Goal: Task Accomplishment & Management: Complete application form

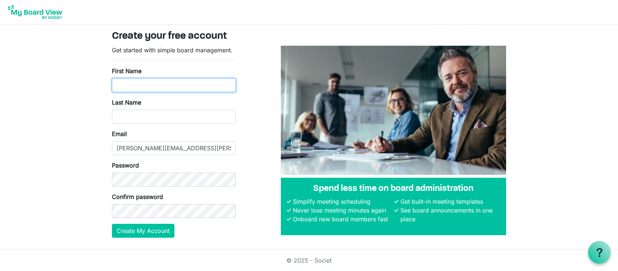
click at [138, 83] on input "First Name" at bounding box center [174, 85] width 124 height 14
type input "Alex"
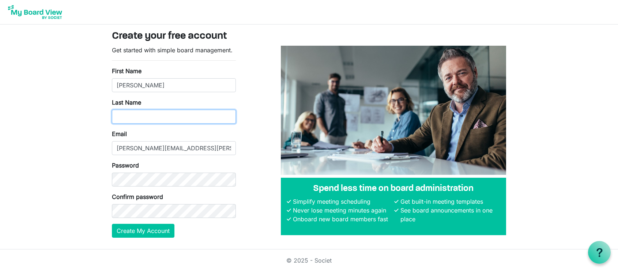
click at [126, 120] on input "Last Name" at bounding box center [174, 117] width 124 height 14
type input "Stewart"
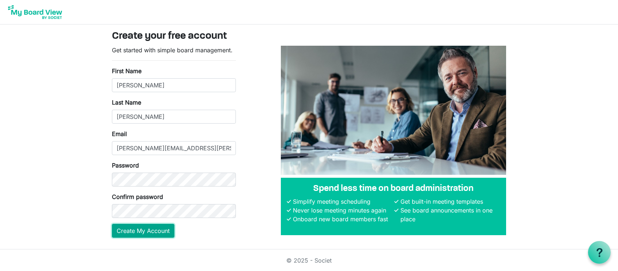
click at [126, 233] on button "Create My Account" at bounding box center [143, 231] width 62 height 14
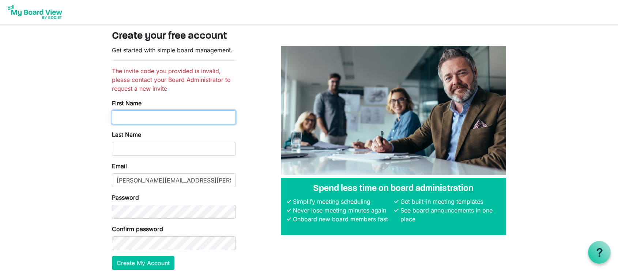
click at [171, 115] on input "First Name" at bounding box center [174, 117] width 124 height 14
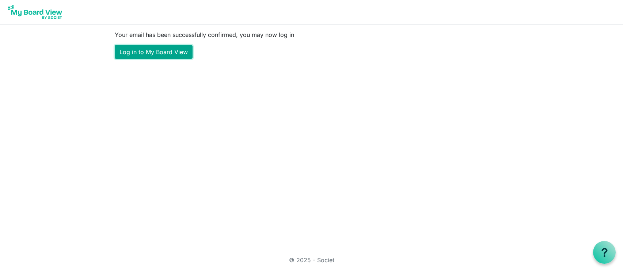
click at [167, 46] on link "Log in to My Board View" at bounding box center [154, 52] width 78 height 14
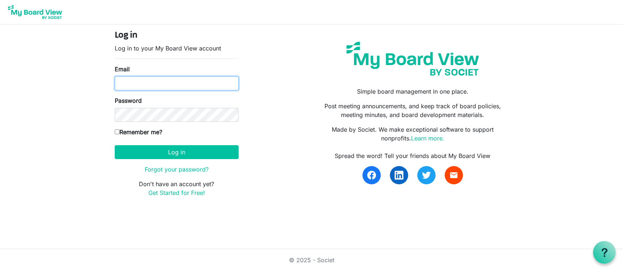
click at [129, 83] on input "Email" at bounding box center [177, 83] width 124 height 14
type input "alex.stewart@unshelteredutah.org"
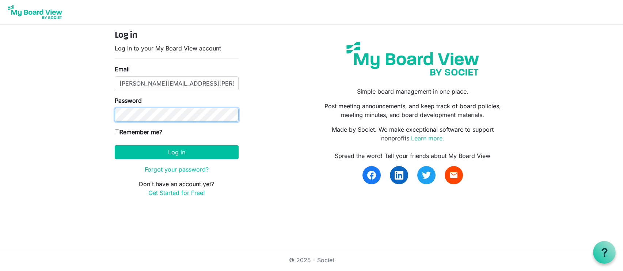
click at [115, 145] on button "Log in" at bounding box center [177, 152] width 124 height 14
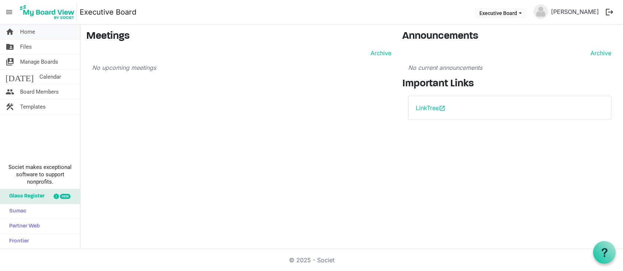
click at [24, 28] on span "Home" at bounding box center [27, 31] width 15 height 15
click at [15, 28] on link "home Home" at bounding box center [40, 31] width 80 height 15
click at [38, 101] on span "Templates" at bounding box center [33, 106] width 26 height 15
